Goal: Obtain resource: Download file/media

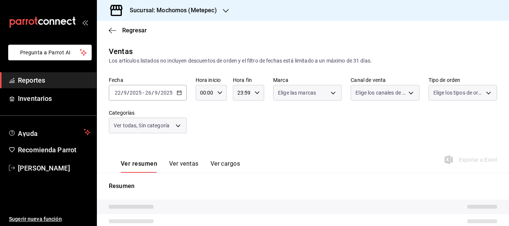
type input "c9cbc288-c827-488d-81f5-370afefb1912,46081463-7037-4dd2-a9ab-e56ff6a8fa7c,bf958…"
type input "2365f74e-aa6b-4392-bdf2-72765591bddf"
type input "PARROT,UBER_EATS,RAPPI,DIDI_FOOD,ONLINE"
type input "3a236ed8-2e24-47ca-8e59-ead494492482,da8509e8-5fca-4f62-958e-973104937870,EXTER…"
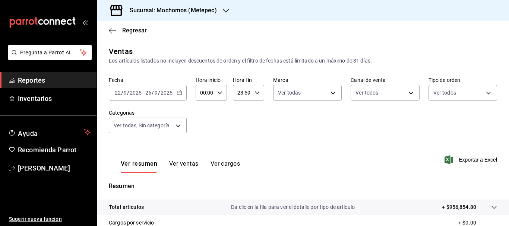
click at [152, 92] on span "/" at bounding box center [153, 93] width 2 height 6
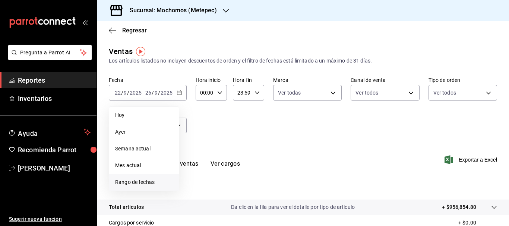
click at [145, 180] on span "Rango de fechas" at bounding box center [144, 182] width 58 height 8
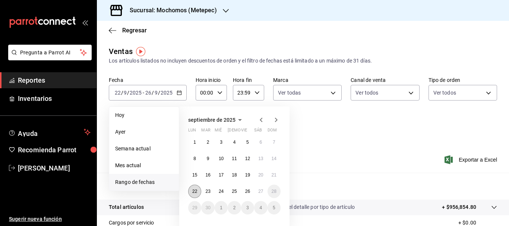
click at [196, 192] on abbr "22" at bounding box center [194, 191] width 5 height 5
click at [251, 192] on button "26" at bounding box center [247, 191] width 13 height 13
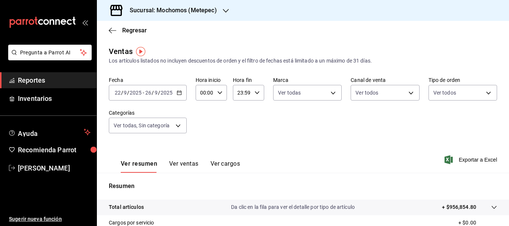
click at [171, 95] on input "2025" at bounding box center [166, 93] width 13 height 6
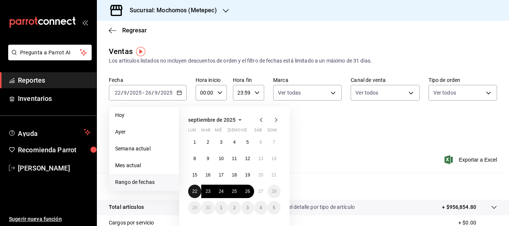
click at [193, 192] on abbr "22" at bounding box center [194, 191] width 5 height 5
click at [258, 193] on abbr "27" at bounding box center [260, 191] width 5 height 5
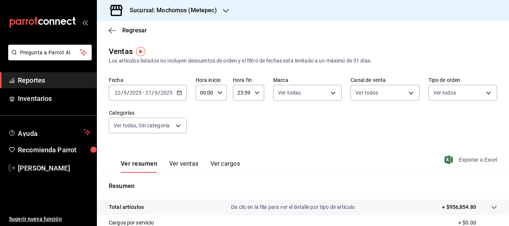
click at [479, 158] on span "Exportar a Excel" at bounding box center [471, 159] width 51 height 9
